Goal: Task Accomplishment & Management: Use online tool/utility

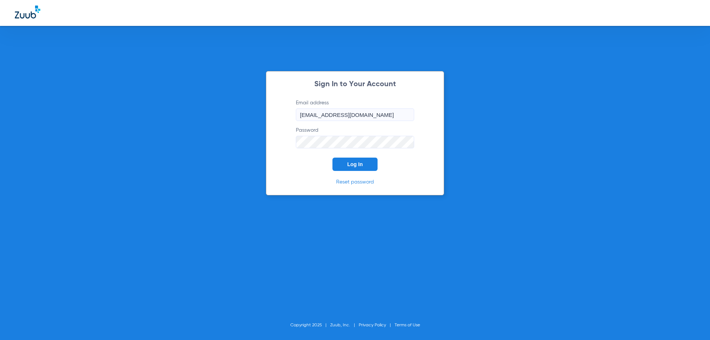
drag, startPoint x: 319, startPoint y: 169, endPoint x: 353, endPoint y: 166, distance: 34.1
click at [320, 169] on form "Email address [EMAIL_ADDRESS][DOMAIN_NAME] Password Log In" at bounding box center [355, 135] width 141 height 72
click at [370, 166] on button "Log In" at bounding box center [354, 164] width 45 height 13
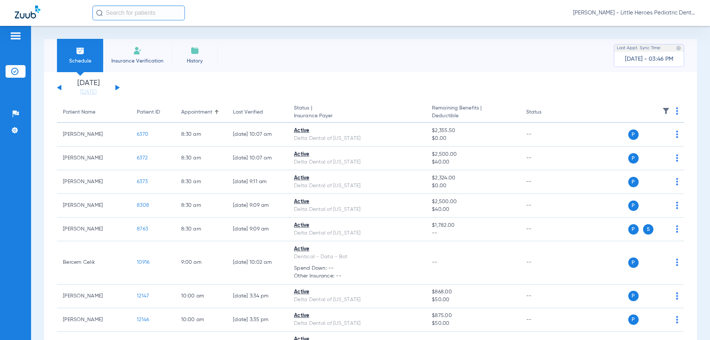
click at [84, 93] on link "[DATE]" at bounding box center [88, 91] width 44 height 7
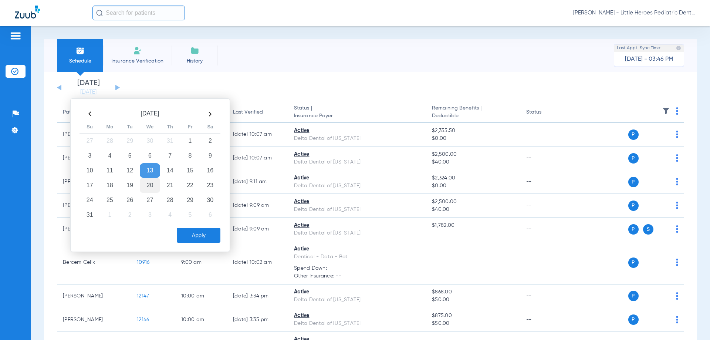
click at [151, 185] on td "20" at bounding box center [150, 185] width 20 height 15
click at [193, 244] on div "[DATE] Su Mo Tu We Th Fr Sa 27 28 29 30 31 1 2 3 4 5 6 7 8 9 10 11 12 13 14 15 …" at bounding box center [150, 174] width 160 height 153
click at [194, 241] on button "Apply" at bounding box center [199, 235] width 44 height 15
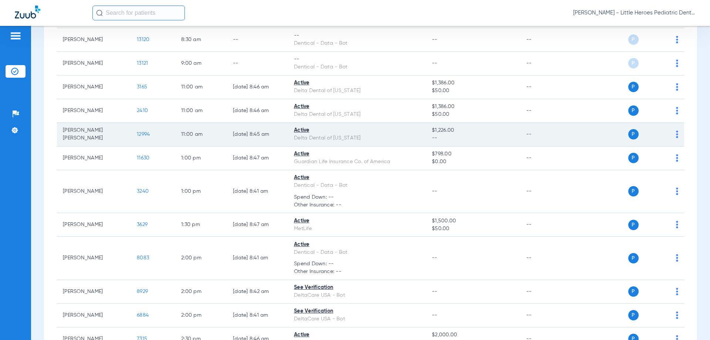
scroll to position [259, 0]
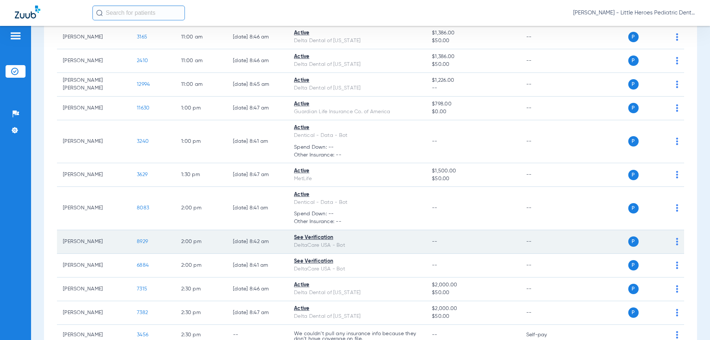
click at [140, 242] on span "8929" at bounding box center [142, 241] width 11 height 5
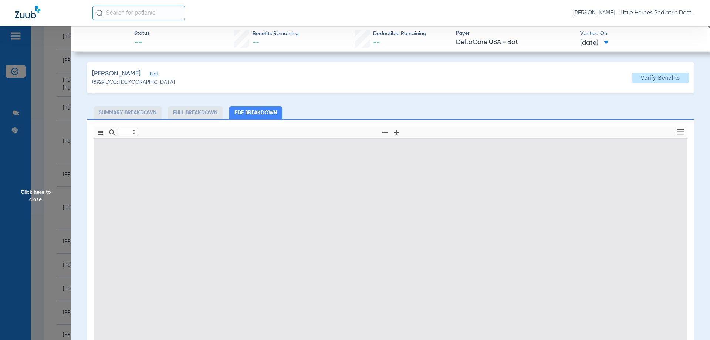
type input "1"
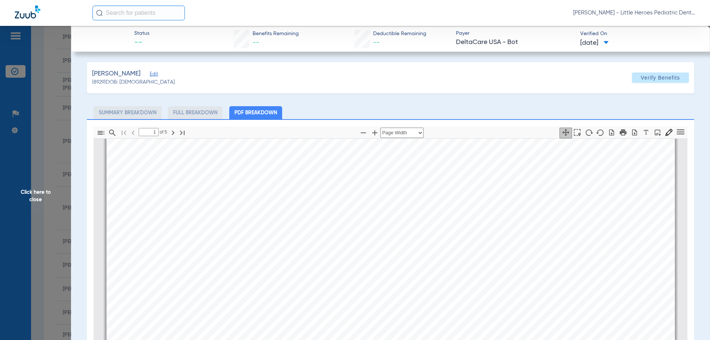
scroll to position [78, 0]
click at [43, 228] on span "Click here to close" at bounding box center [35, 196] width 71 height 340
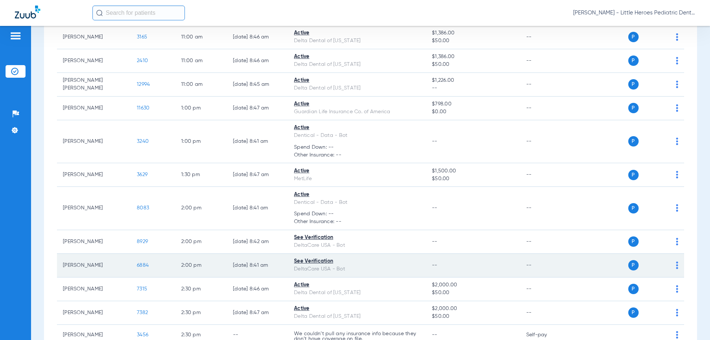
click at [140, 267] on span "6884" at bounding box center [143, 265] width 12 height 5
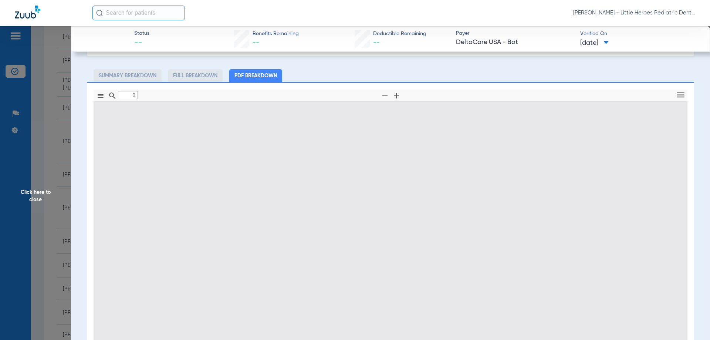
type input "1"
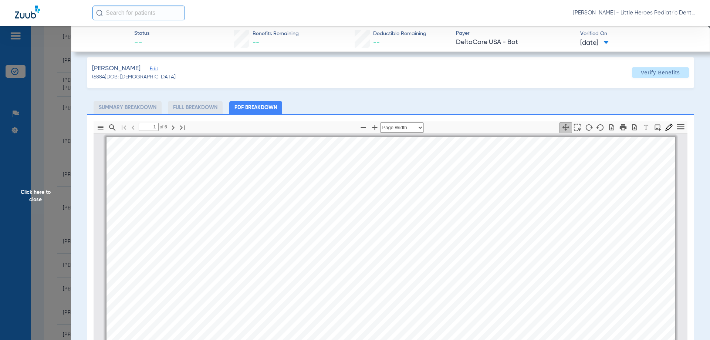
scroll to position [0, 0]
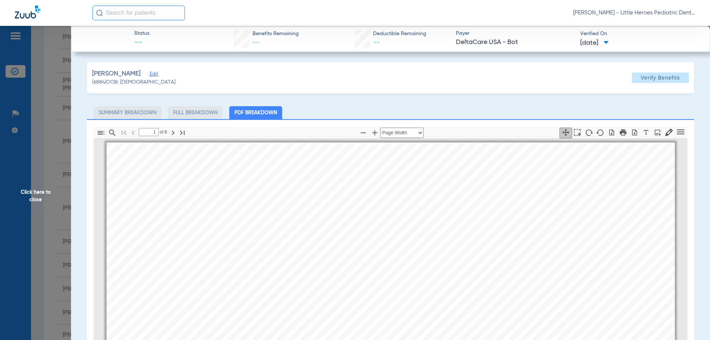
click at [74, 123] on app-member-insurance-verification-view "Status -- Benefits Remaining -- Deductible Remaining -- Payer DeltaCare [GEOGRA…" at bounding box center [390, 249] width 639 height 447
click at [61, 125] on span "Click here to close" at bounding box center [35, 196] width 71 height 340
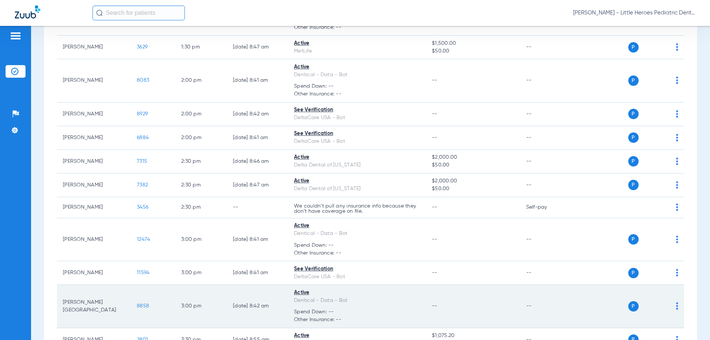
scroll to position [387, 0]
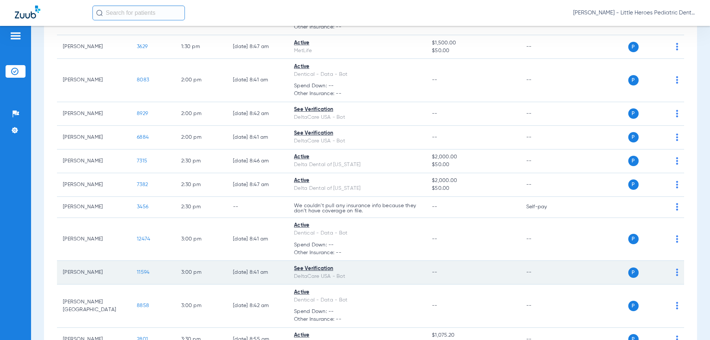
click at [148, 270] on td "11594" at bounding box center [153, 273] width 44 height 24
click at [146, 270] on span "11594" at bounding box center [143, 272] width 13 height 5
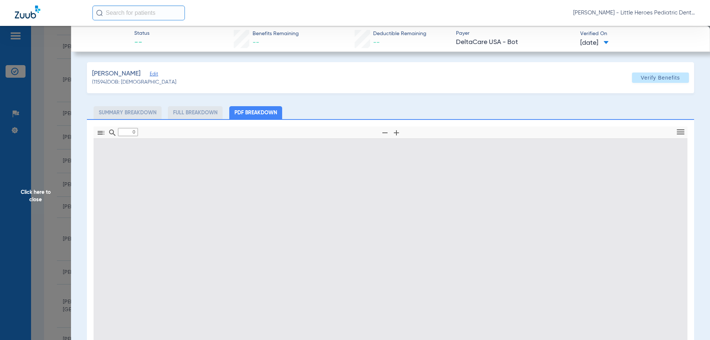
type input "1"
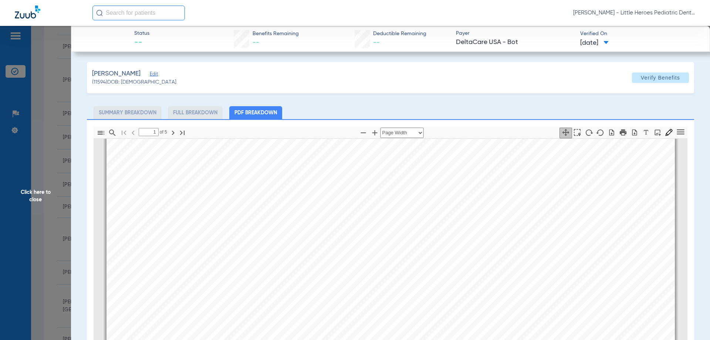
scroll to position [78, 0]
click at [37, 223] on span "Click here to close" at bounding box center [35, 196] width 71 height 340
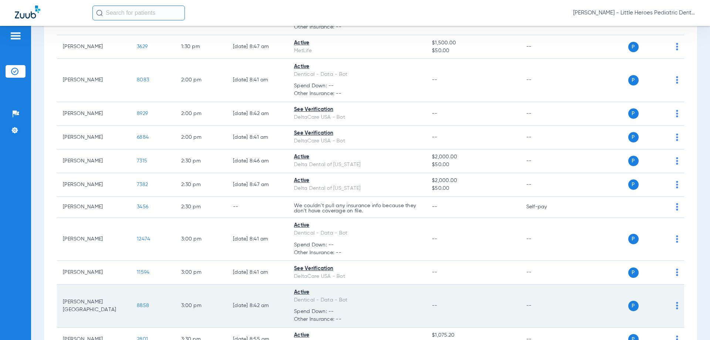
click at [86, 294] on td "[PERSON_NAME][GEOGRAPHIC_DATA]" at bounding box center [94, 305] width 74 height 43
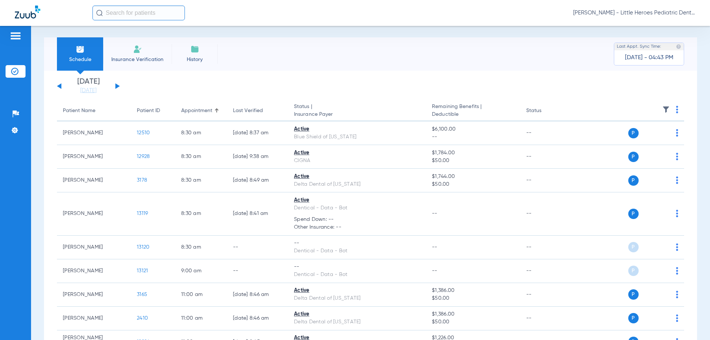
scroll to position [0, 0]
click at [116, 88] on button at bounding box center [117, 88] width 4 height 6
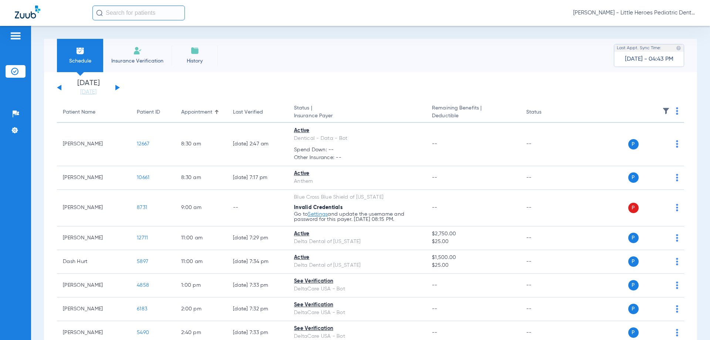
click at [673, 111] on th at bounding box center [627, 112] width 114 height 21
click at [670, 111] on th at bounding box center [627, 112] width 114 height 21
click at [676, 113] on img at bounding box center [677, 110] width 2 height 7
click at [640, 141] on span "Verify All" at bounding box center [644, 140] width 44 height 5
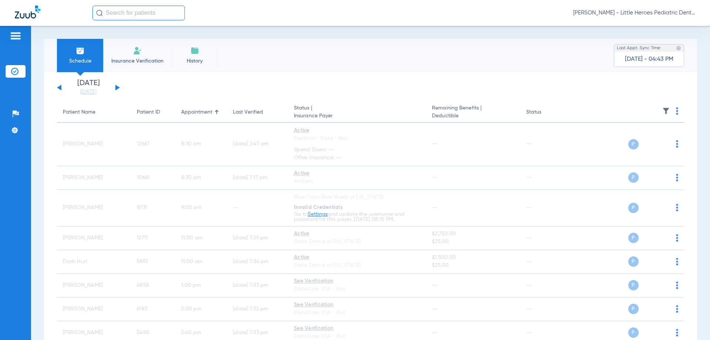
click at [112, 91] on div "[DATE] [DATE] [DATE] [DATE] [DATE] [DATE] [DATE] [DATE] [DATE] [DATE] [DATE] [D…" at bounding box center [88, 87] width 63 height 16
click at [115, 89] on div "[DATE] [DATE] [DATE] [DATE] [DATE] [DATE] [DATE] [DATE] [DATE] [DATE] [DATE] [D…" at bounding box center [88, 87] width 63 height 16
click at [115, 89] on button at bounding box center [117, 88] width 4 height 6
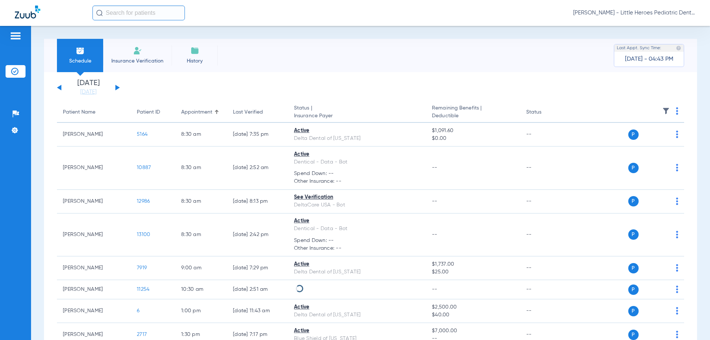
click at [675, 112] on th at bounding box center [627, 112] width 114 height 21
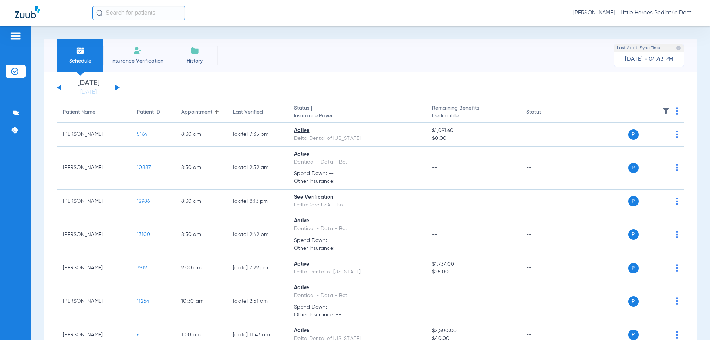
click at [673, 112] on th at bounding box center [627, 112] width 114 height 21
click at [676, 112] on img at bounding box center [677, 110] width 2 height 7
click at [654, 147] on button "Verify All" at bounding box center [644, 140] width 56 height 15
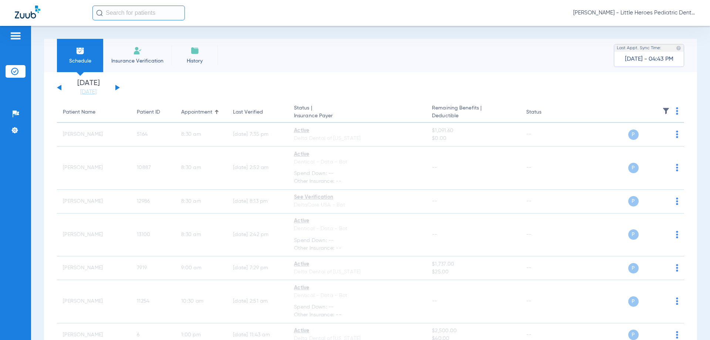
click at [58, 86] on div "[DATE] [DATE] [DATE] [DATE] [DATE] [DATE] [DATE] [DATE] [DATE] [DATE] [DATE] [D…" at bounding box center [88, 87] width 63 height 16
click at [62, 91] on div "[DATE] [DATE] [DATE] [DATE] [DATE] [DATE] [DATE] [DATE] [DATE] [DATE] [DATE] [D…" at bounding box center [88, 87] width 63 height 16
click at [61, 91] on div "[DATE] [DATE] [DATE] [DATE] [DATE] [DATE] [DATE] [DATE] [DATE] [DATE] [DATE] [D…" at bounding box center [88, 87] width 63 height 16
click at [58, 87] on button at bounding box center [59, 88] width 4 height 6
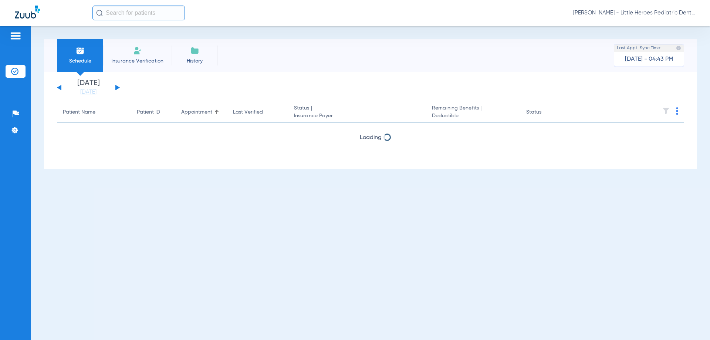
click at [79, 96] on div "[DATE] [DATE] [DATE] [DATE] [DATE] [DATE] [DATE] [DATE] [DATE] [DATE] [DATE] [D…" at bounding box center [370, 120] width 653 height 97
click at [77, 94] on link "[DATE]" at bounding box center [88, 91] width 44 height 7
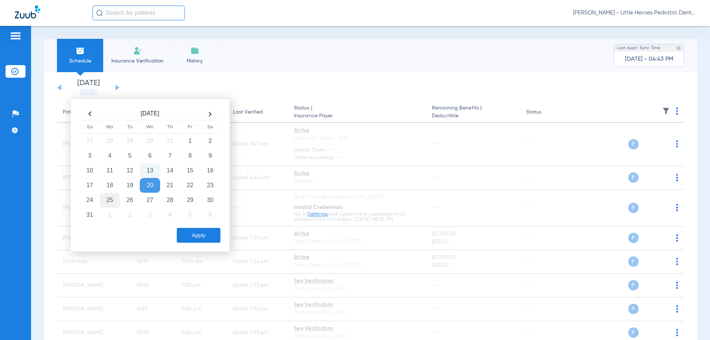
click at [104, 198] on td "25" at bounding box center [110, 200] width 20 height 15
click at [181, 242] on button "Apply" at bounding box center [199, 235] width 44 height 15
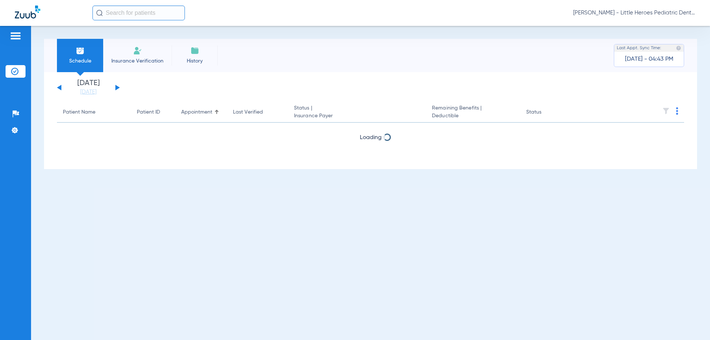
click at [181, 242] on div "Schedule Insurance Verification History Last Appt. Sync Time: [DATE] - 04:43 PM…" at bounding box center [370, 183] width 679 height 314
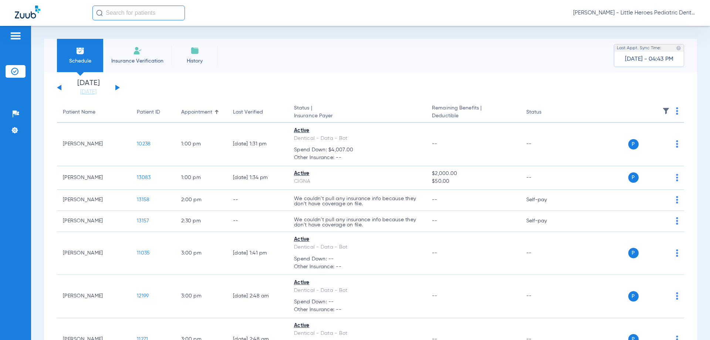
click at [667, 109] on th at bounding box center [627, 112] width 114 height 21
click at [676, 111] on img at bounding box center [677, 110] width 2 height 7
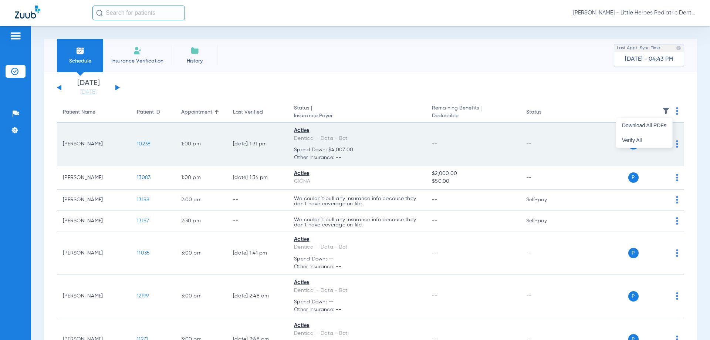
drag, startPoint x: 663, startPoint y: 140, endPoint x: 446, endPoint y: 139, distance: 217.4
click at [663, 140] on span "Verify All" at bounding box center [644, 140] width 44 height 5
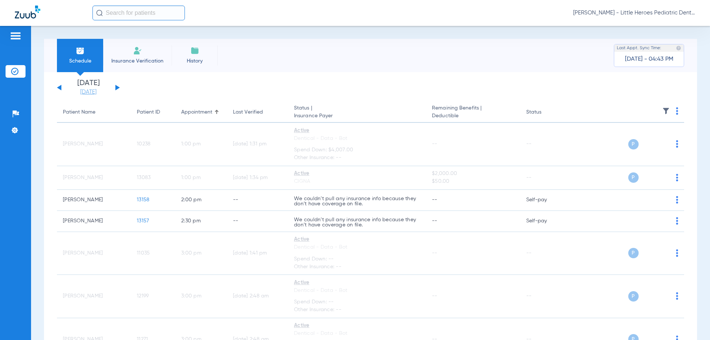
click at [79, 91] on link "[DATE]" at bounding box center [88, 91] width 44 height 7
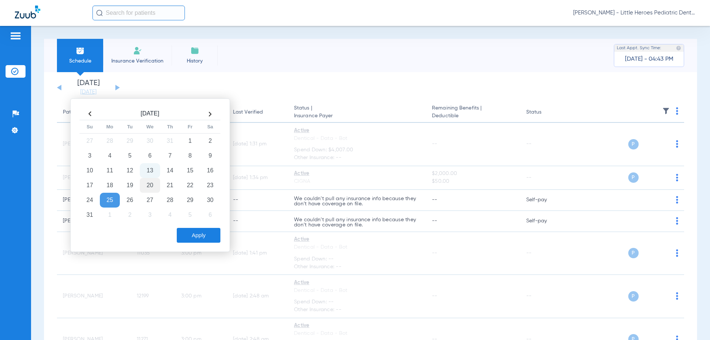
click at [148, 183] on td "20" at bounding box center [150, 185] width 20 height 15
click at [168, 186] on td "21" at bounding box center [170, 185] width 20 height 15
click at [204, 238] on button "Apply" at bounding box center [199, 235] width 44 height 15
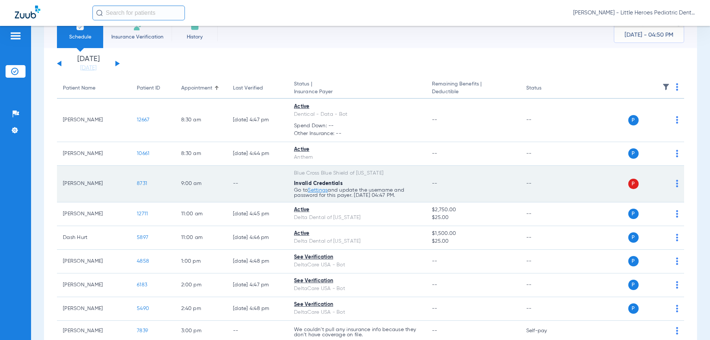
scroll to position [37, 0]
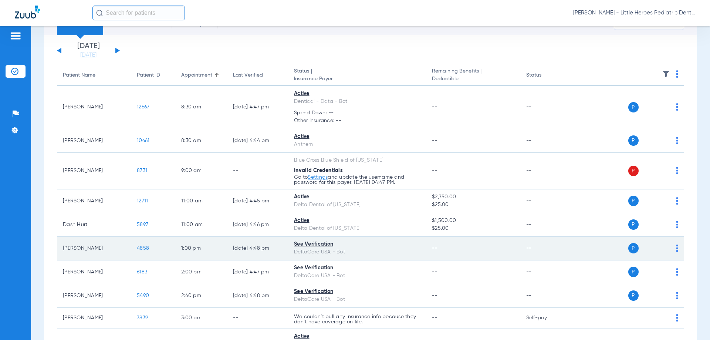
click at [148, 249] on span "4858" at bounding box center [143, 248] width 12 height 5
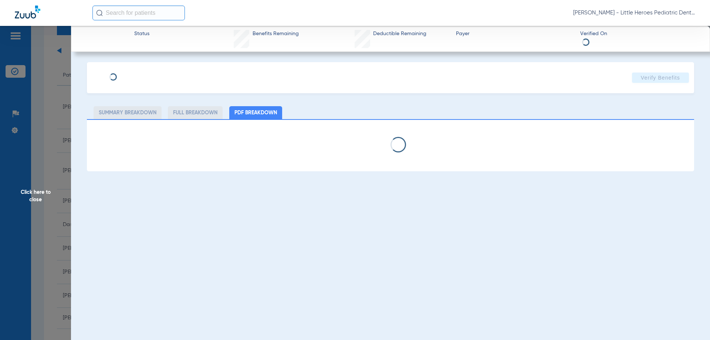
select select "page-width"
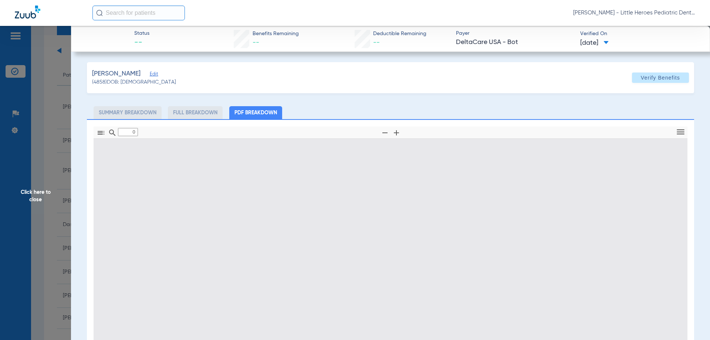
type input "1"
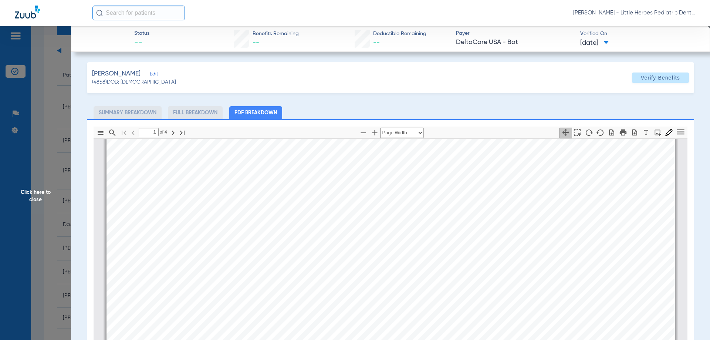
scroll to position [0, 0]
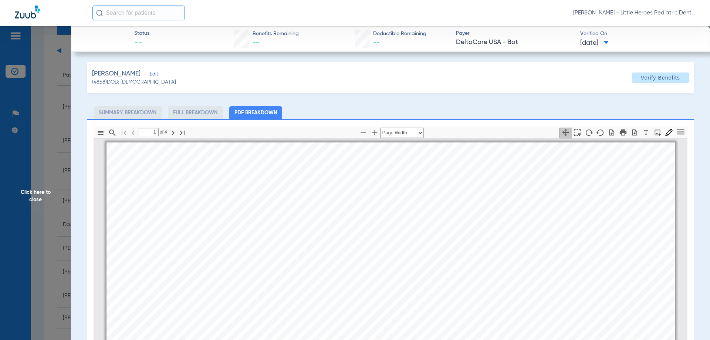
click at [36, 141] on span "Click here to close" at bounding box center [35, 196] width 71 height 340
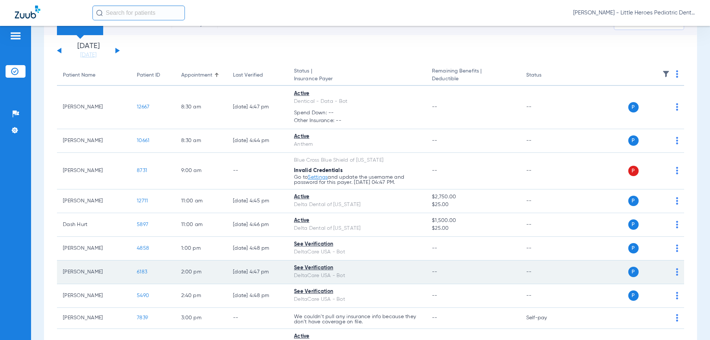
click at [93, 268] on td "[PERSON_NAME]" at bounding box center [94, 272] width 74 height 24
click at [140, 270] on span "6183" at bounding box center [142, 271] width 10 height 5
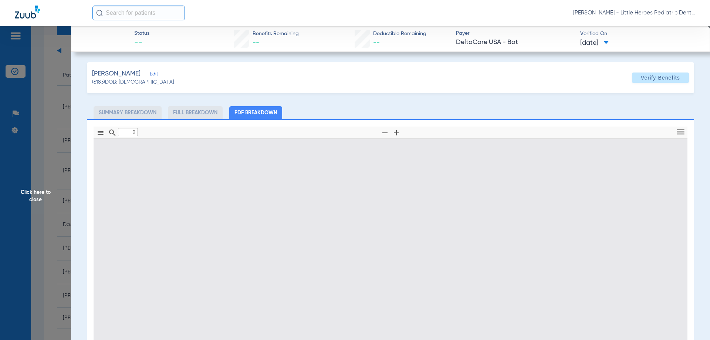
type input "1"
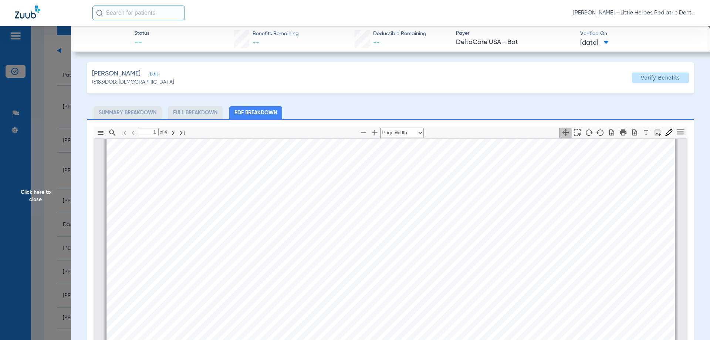
scroll to position [78, 0]
click at [21, 205] on span "Click here to close" at bounding box center [35, 196] width 71 height 340
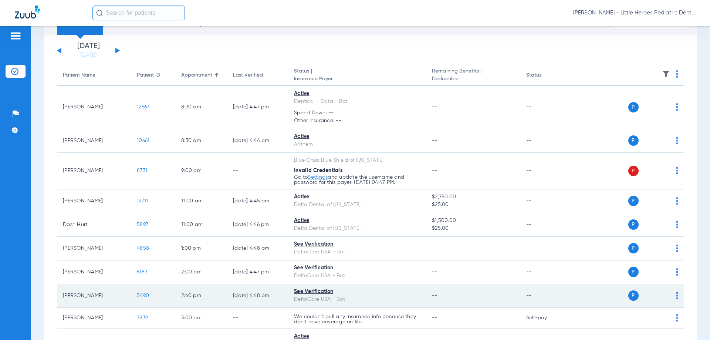
click at [81, 296] on td "[PERSON_NAME]" at bounding box center [94, 296] width 74 height 24
click at [140, 296] on span "5490" at bounding box center [143, 295] width 12 height 5
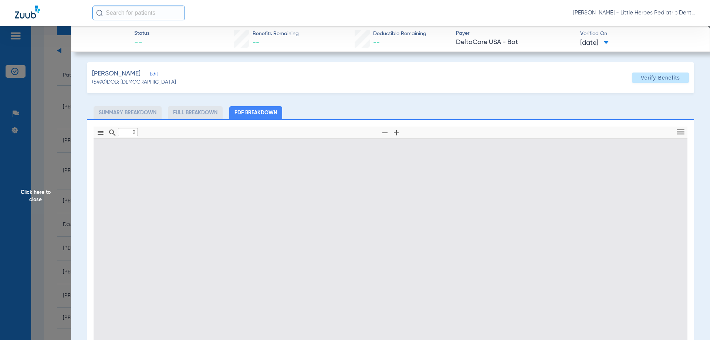
type input "1"
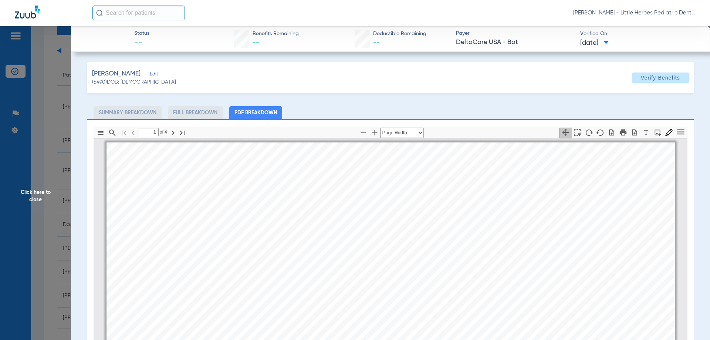
scroll to position [4, 0]
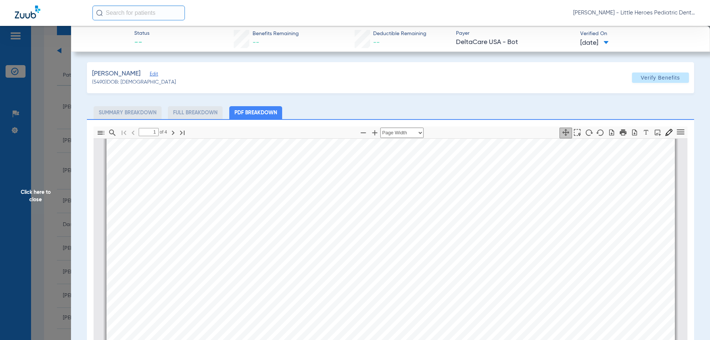
click at [63, 191] on span "Click here to close" at bounding box center [35, 196] width 71 height 340
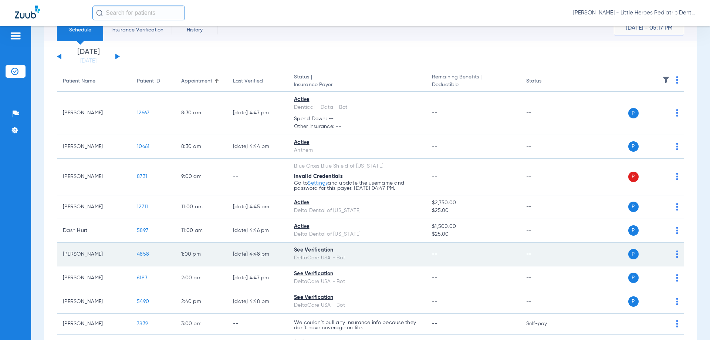
scroll to position [0, 0]
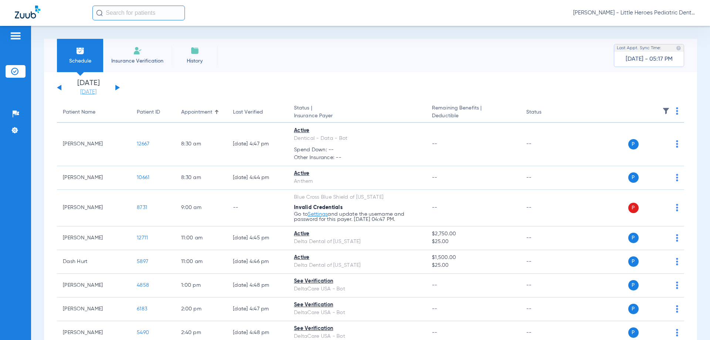
click at [76, 94] on link "[DATE]" at bounding box center [88, 91] width 44 height 7
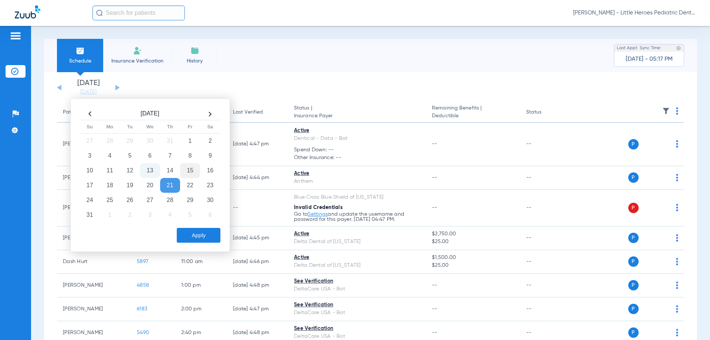
click at [194, 171] on td "15" at bounding box center [190, 170] width 20 height 15
click at [202, 233] on button "Apply" at bounding box center [199, 235] width 44 height 15
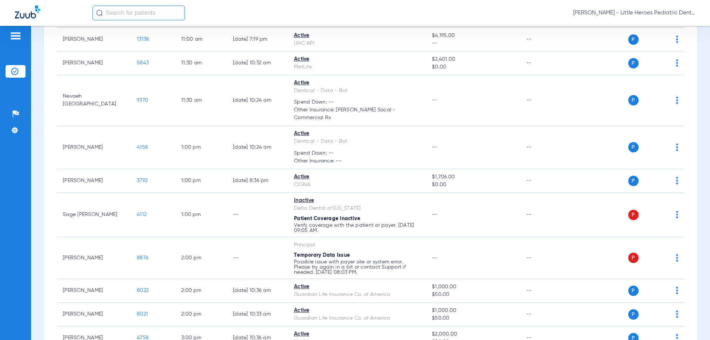
scroll to position [259, 0]
